Goal: Information Seeking & Learning: Learn about a topic

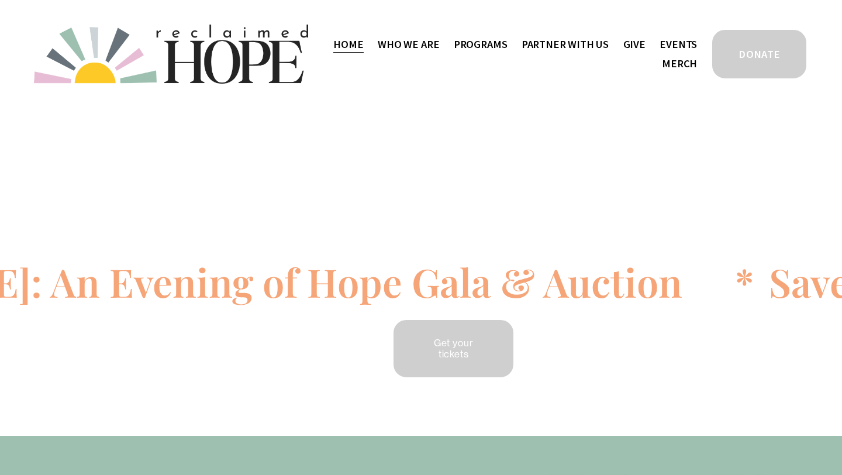
click at [586, 109] on div "Save the date [DATE]: An Evening of Hope Gala & Auction * Save the date [DATE]:…" at bounding box center [421, 271] width 842 height 327
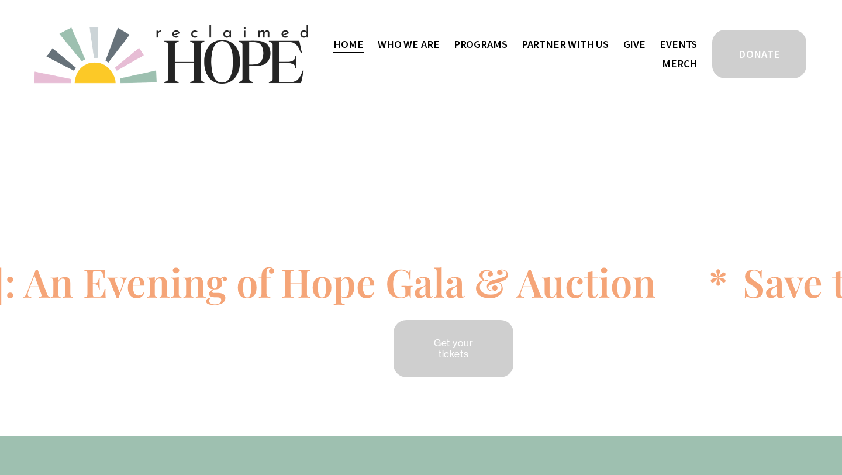
click at [0, 0] on span "Camp Hope" at bounding box center [0, 0] width 0 height 0
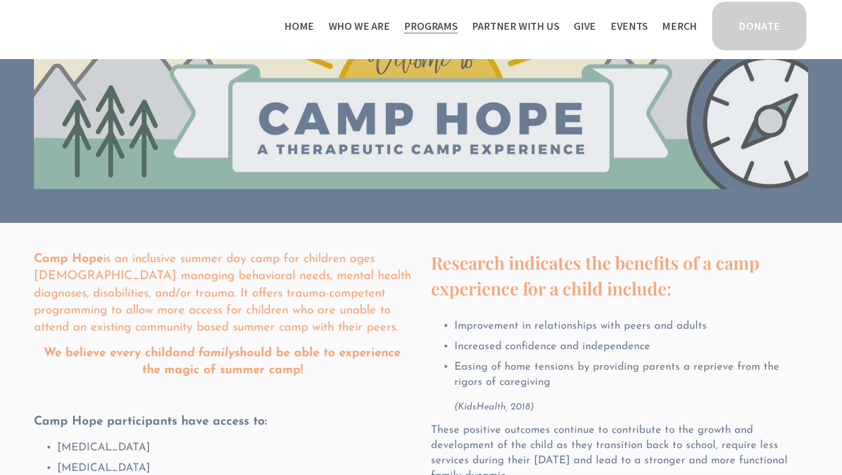
scroll to position [82, 0]
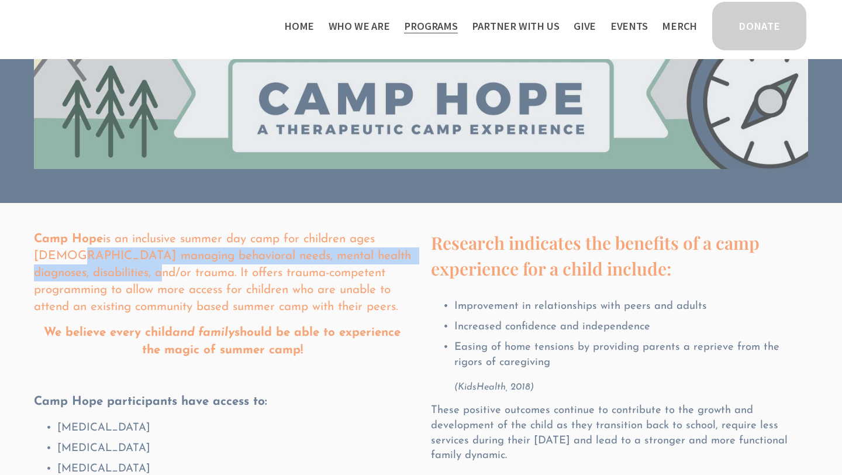
drag, startPoint x: 33, startPoint y: 254, endPoint x: 116, endPoint y: 268, distance: 83.7
click at [116, 268] on p "Camp Hope is an inclusive summer day camp for children ages 4-12 managing behav…" at bounding box center [222, 272] width 377 height 85
copy p "managing behavioral needs, mental health diagnoses, disabilities, and/or trauma."
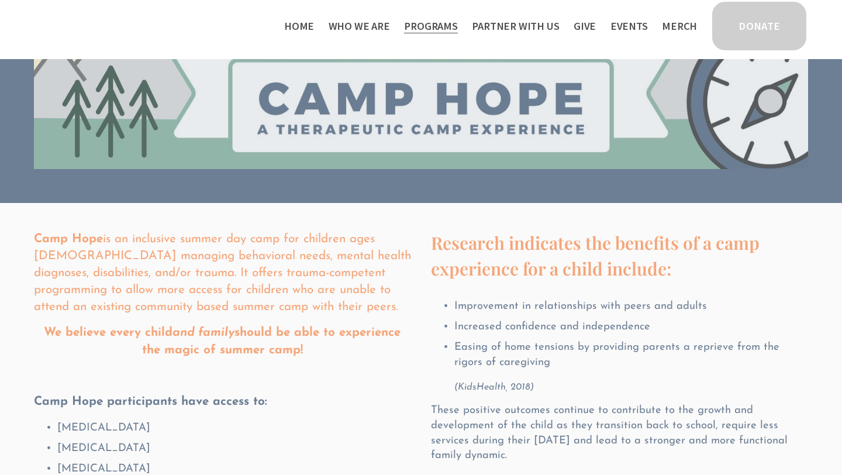
click at [353, 261] on p "Camp Hope is an inclusive summer day camp for children ages 4-12 managing behav…" at bounding box center [222, 272] width 377 height 85
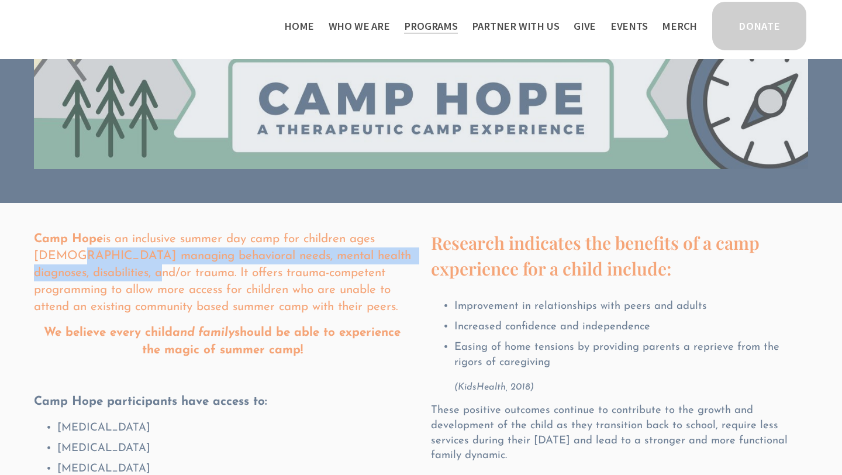
drag, startPoint x: 33, startPoint y: 256, endPoint x: 116, endPoint y: 274, distance: 84.4
click at [116, 274] on p "Camp Hope is an inclusive summer day camp for children ages 4-12 managing behav…" at bounding box center [222, 272] width 377 height 85
copy p "managing behavioral needs, mental health diagnoses, disabilities, and/or trauma."
